Goal: Information Seeking & Learning: Learn about a topic

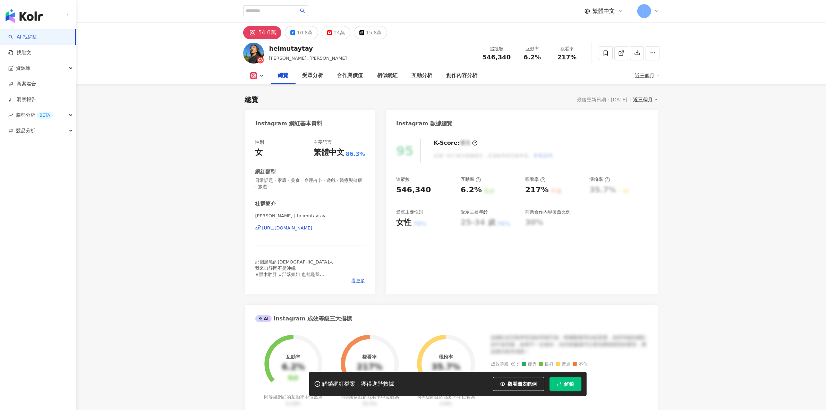
click at [567, 385] on span "解鎖" at bounding box center [570, 384] width 10 height 6
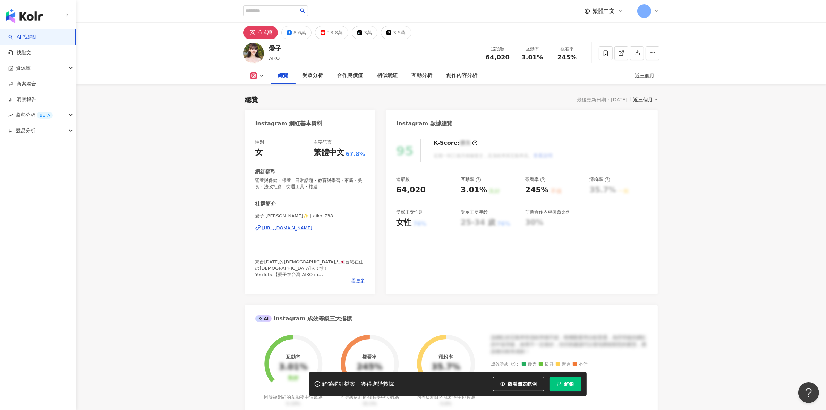
scroll to position [43, 0]
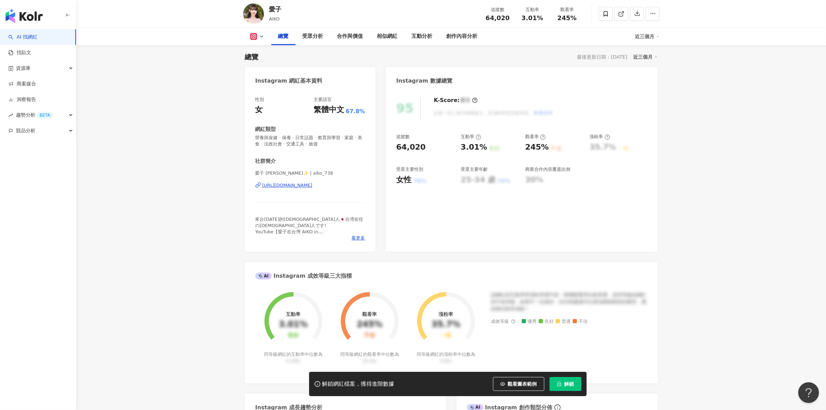
click at [574, 388] on button "解鎖" at bounding box center [566, 384] width 32 height 14
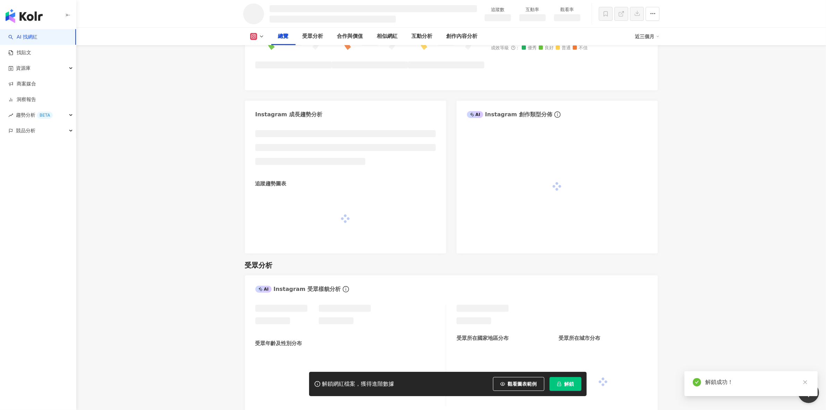
scroll to position [309, 0]
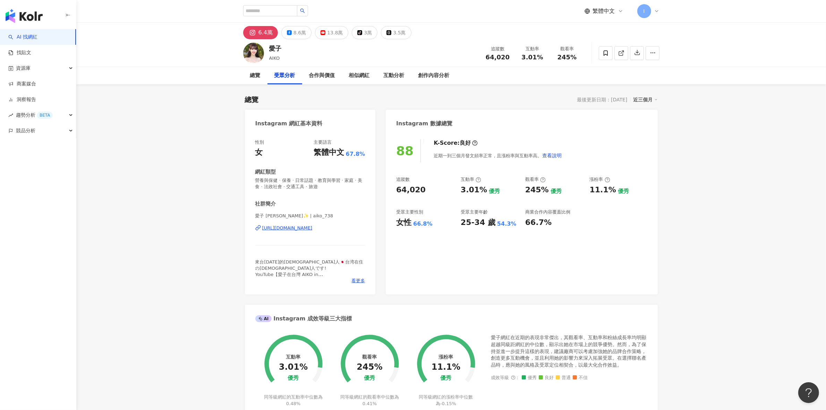
click at [251, 56] on img at bounding box center [253, 53] width 21 height 21
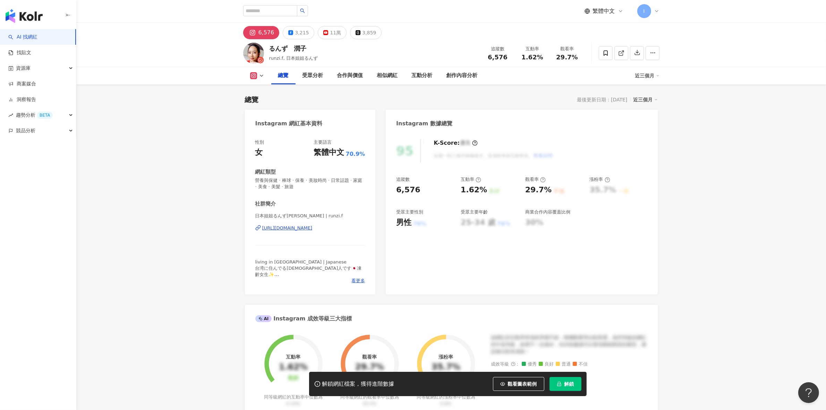
scroll to position [43, 0]
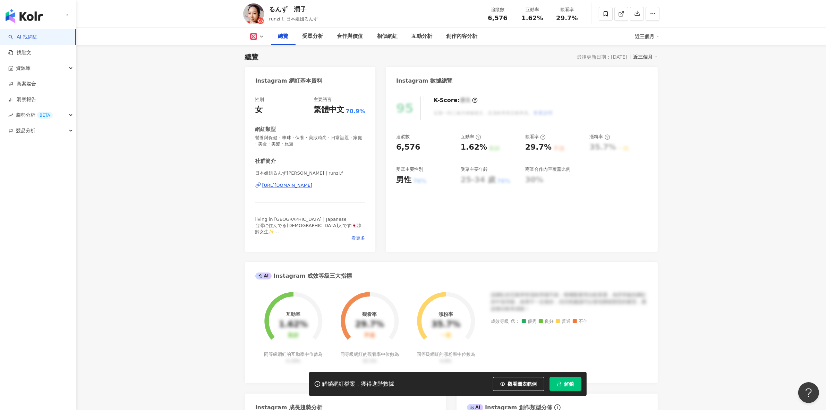
click at [569, 389] on button "解鎖" at bounding box center [566, 384] width 32 height 14
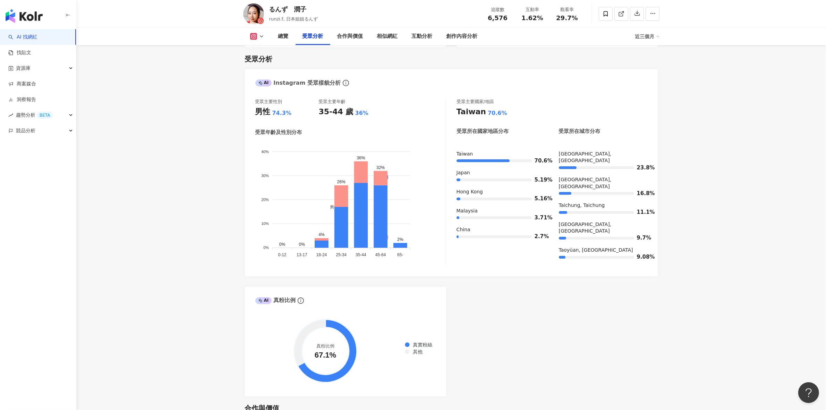
scroll to position [594, 0]
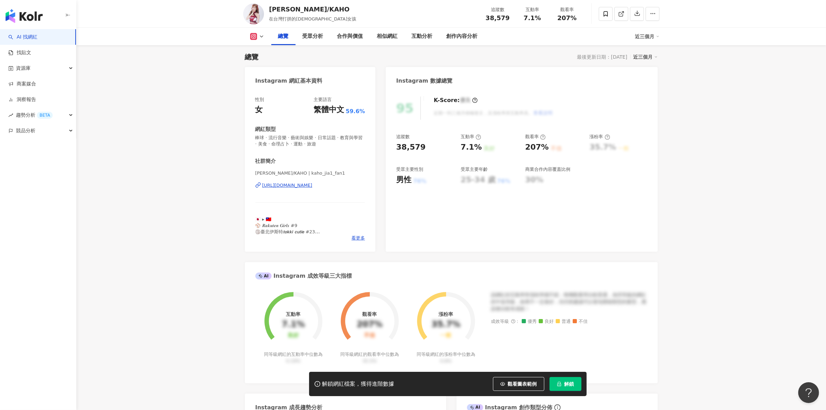
click at [569, 385] on span "解鎖" at bounding box center [570, 384] width 10 height 6
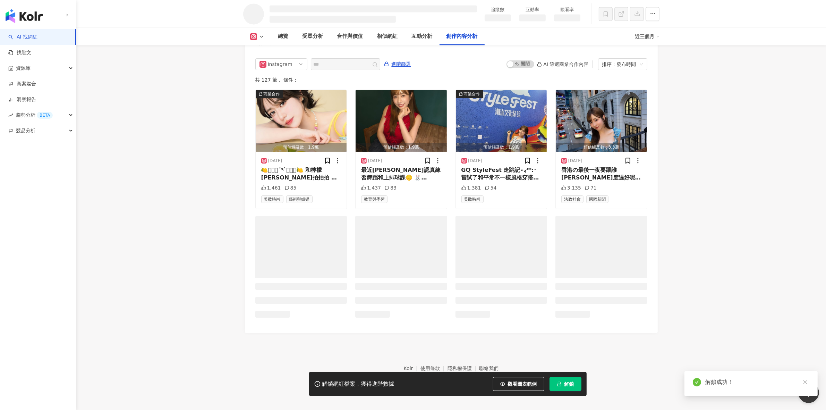
scroll to position [1840, 0]
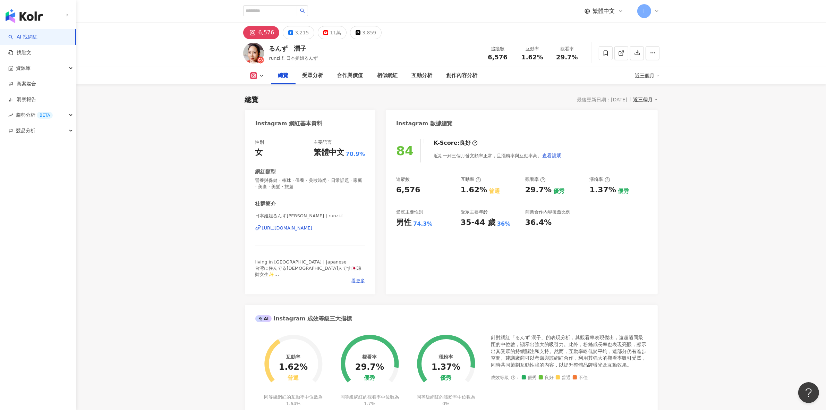
scroll to position [43, 0]
